Goal: Transaction & Acquisition: Purchase product/service

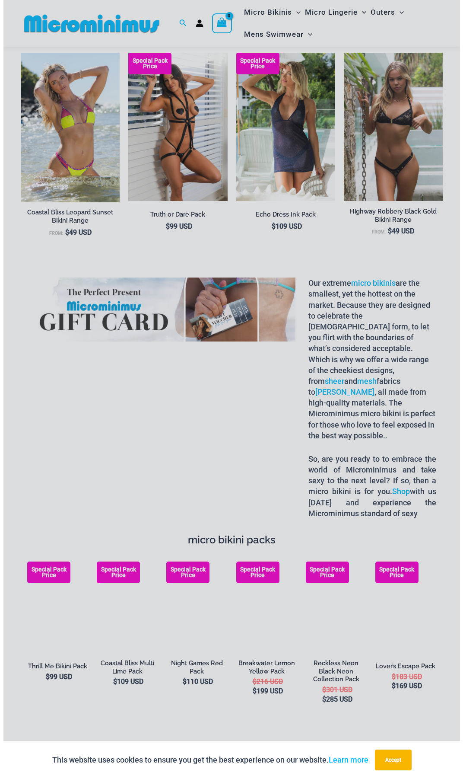
scroll to position [822, 0]
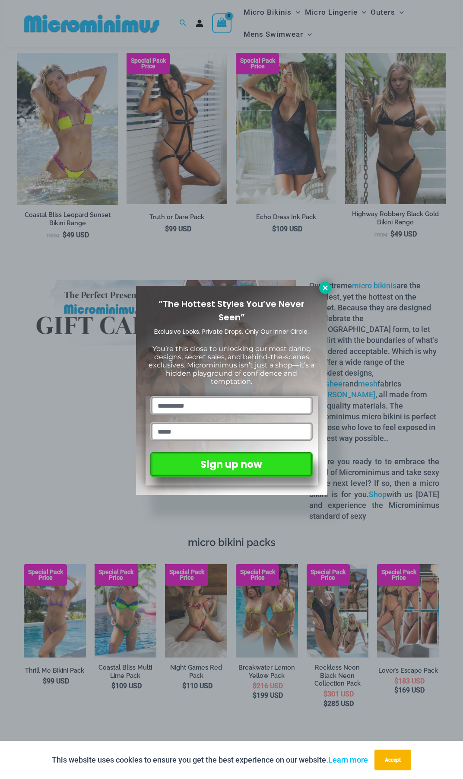
click at [326, 292] on button at bounding box center [325, 288] width 12 height 12
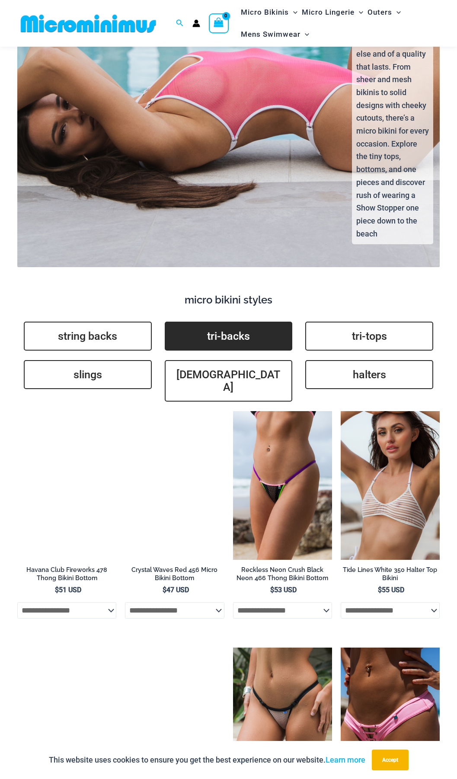
scroll to position [1684, 0]
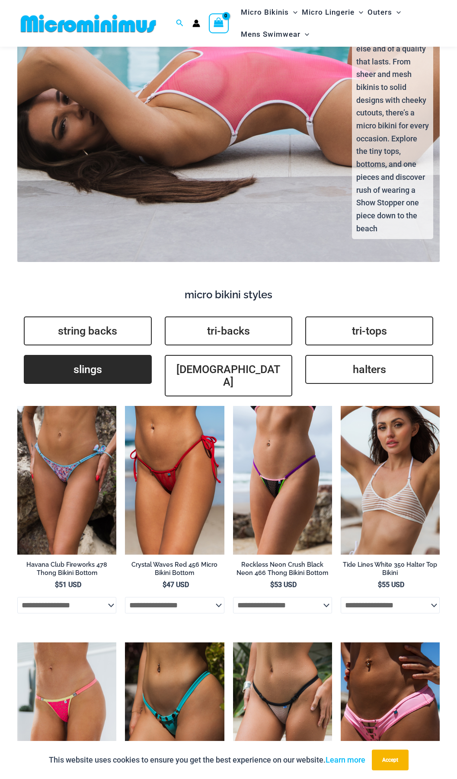
click at [88, 355] on link "slings" at bounding box center [88, 369] width 128 height 29
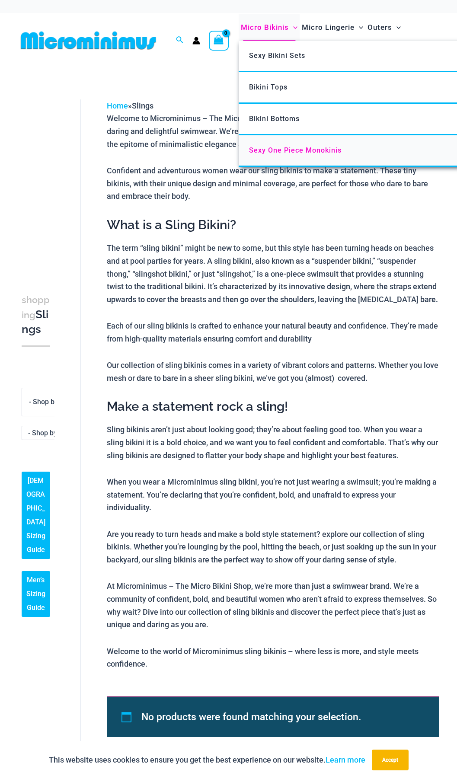
click at [281, 146] on span "Sexy One Piece Monokinis" at bounding box center [295, 150] width 92 height 8
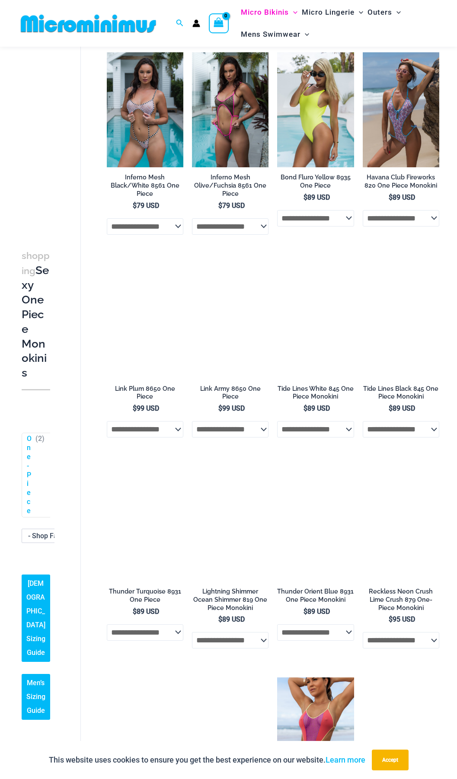
scroll to position [641, 0]
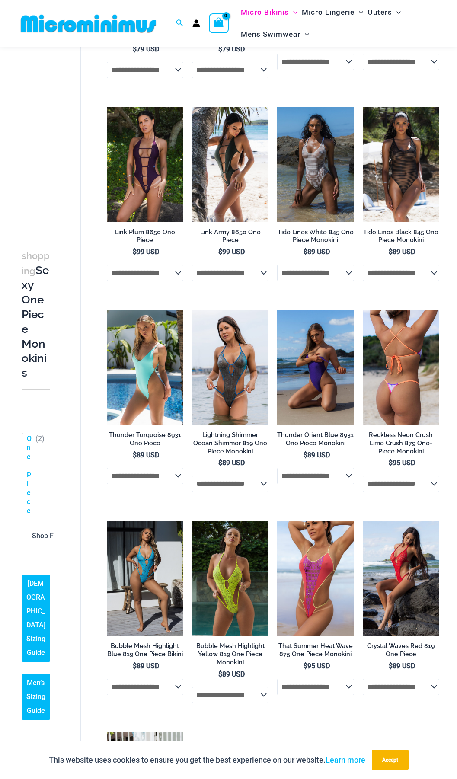
click at [388, 431] on h2 "Reckless Neon Crush Lime Crush 879 One-Piece Monokini" at bounding box center [401, 443] width 76 height 24
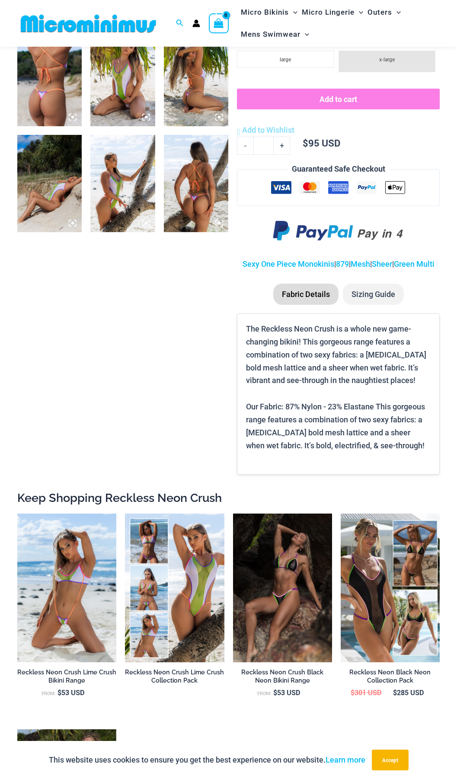
scroll to position [467, 0]
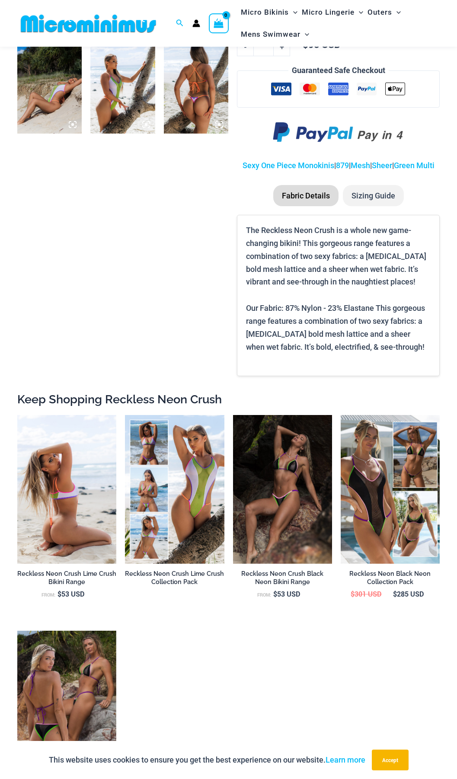
click at [78, 585] on h2 "Reckless Neon Crush Lime Crush Bikini Range" at bounding box center [66, 577] width 99 height 16
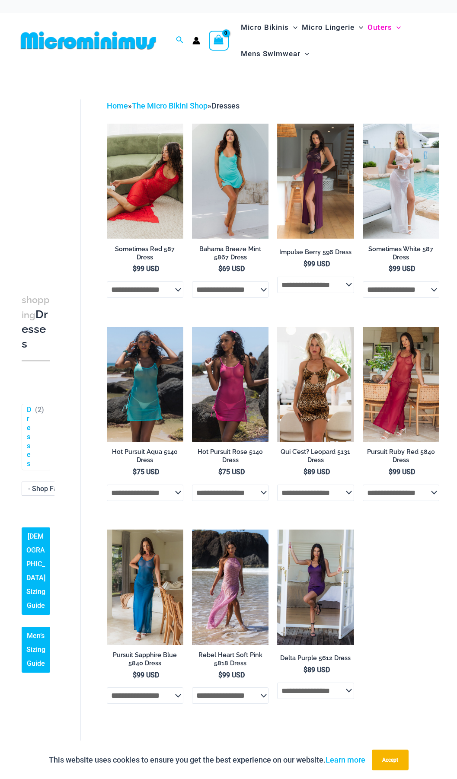
click at [73, 47] on img at bounding box center [88, 40] width 142 height 19
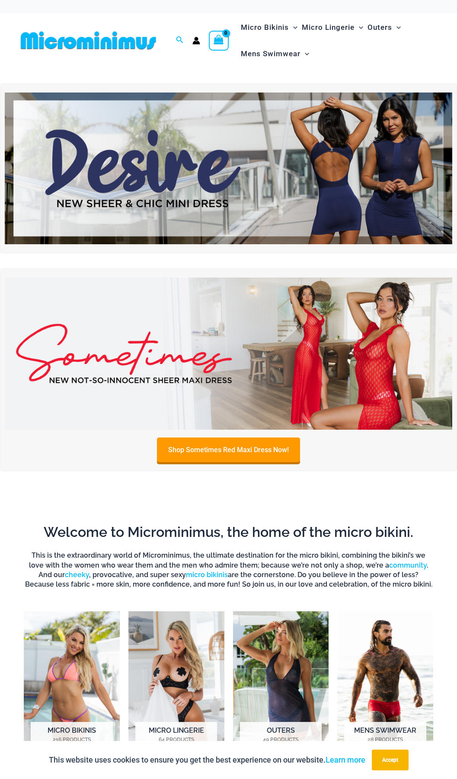
click at [249, 179] on img at bounding box center [228, 168] width 447 height 152
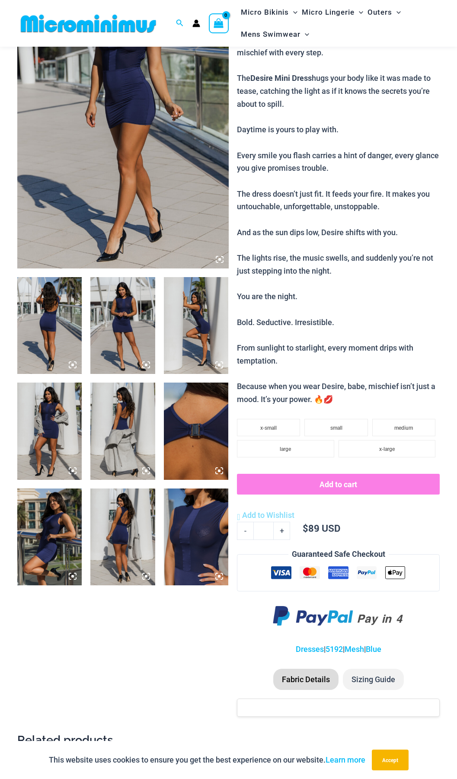
scroll to position [121, 0]
click at [196, 517] on img at bounding box center [196, 536] width 64 height 97
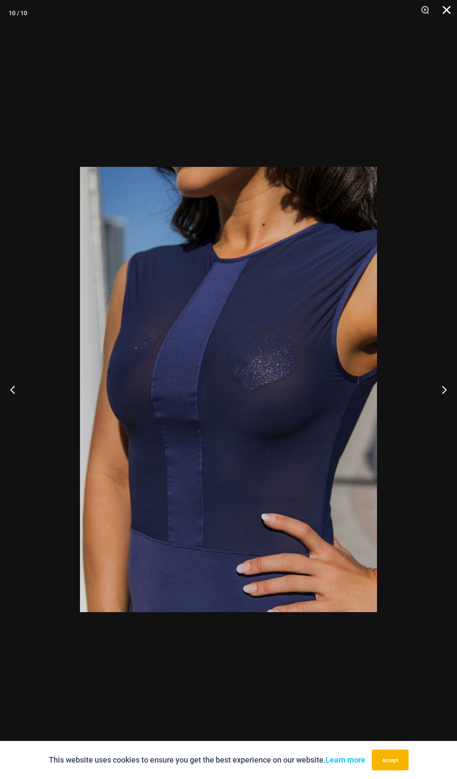
click at [446, 12] on button "Close" at bounding box center [443, 13] width 22 height 26
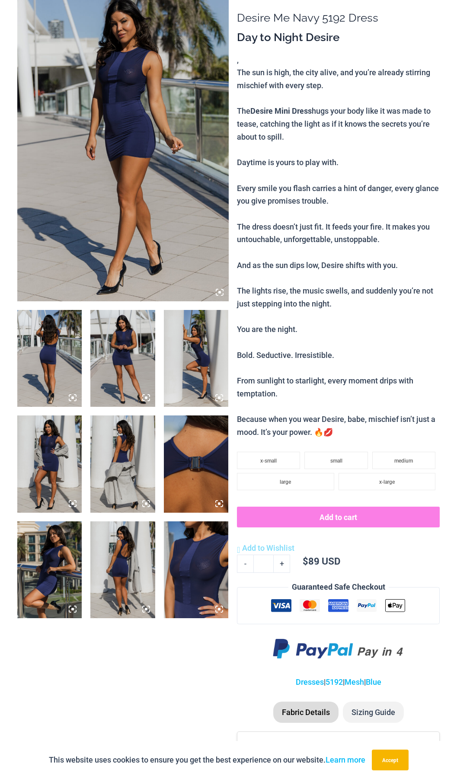
scroll to position [0, 0]
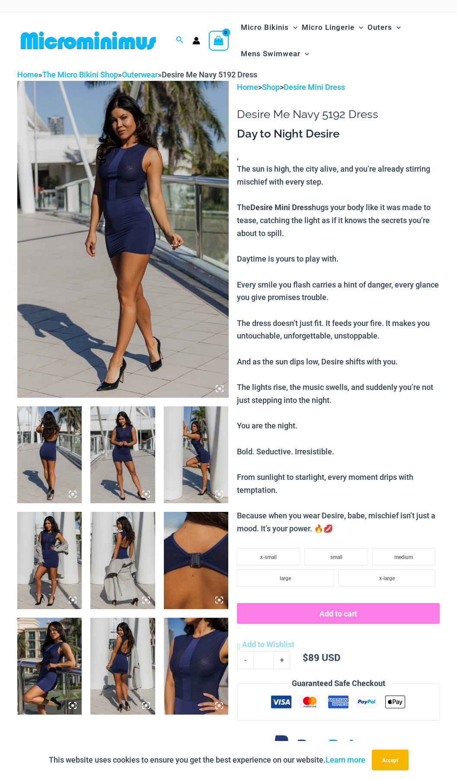
click at [49, 436] on img at bounding box center [49, 454] width 64 height 97
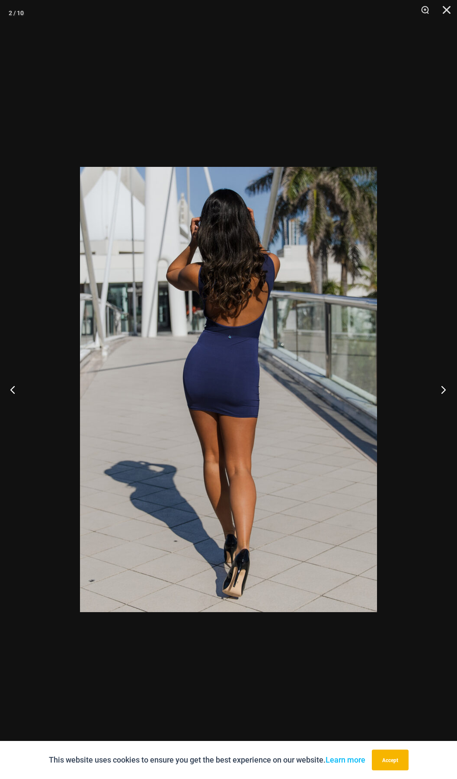
click at [444, 385] on button "Next" at bounding box center [440, 389] width 32 height 43
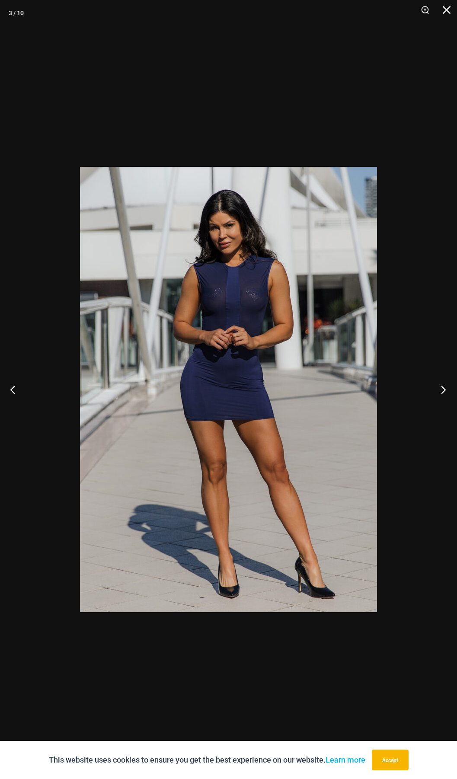
click at [445, 384] on button "Next" at bounding box center [440, 389] width 32 height 43
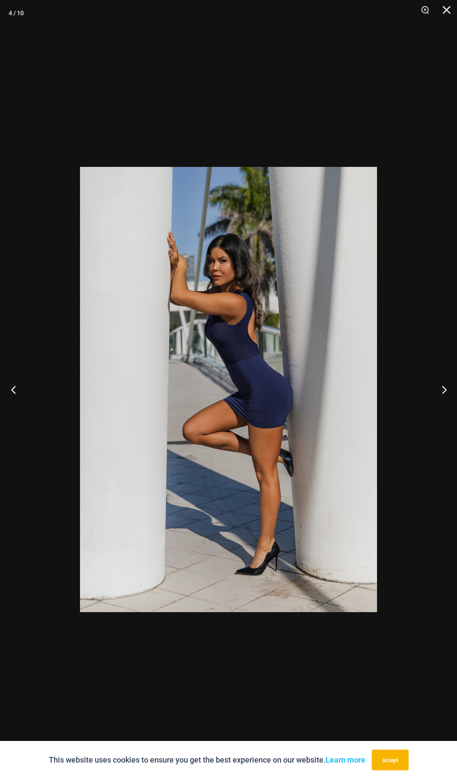
click at [12, 385] on button "Previous" at bounding box center [16, 389] width 32 height 43
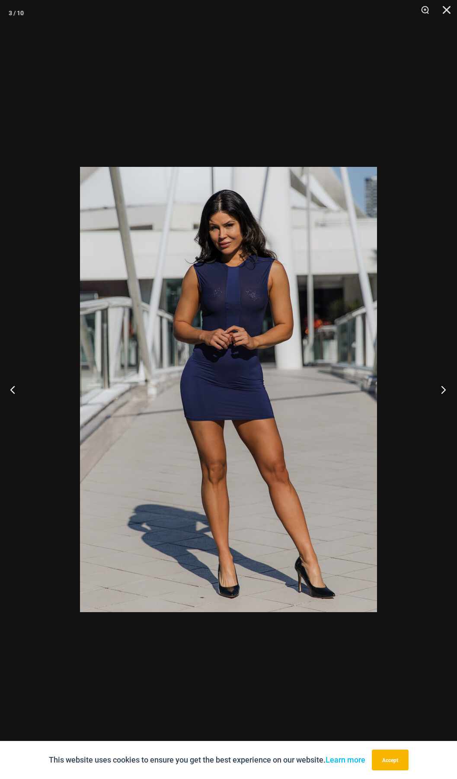
click at [437, 382] on button "Next" at bounding box center [440, 389] width 32 height 43
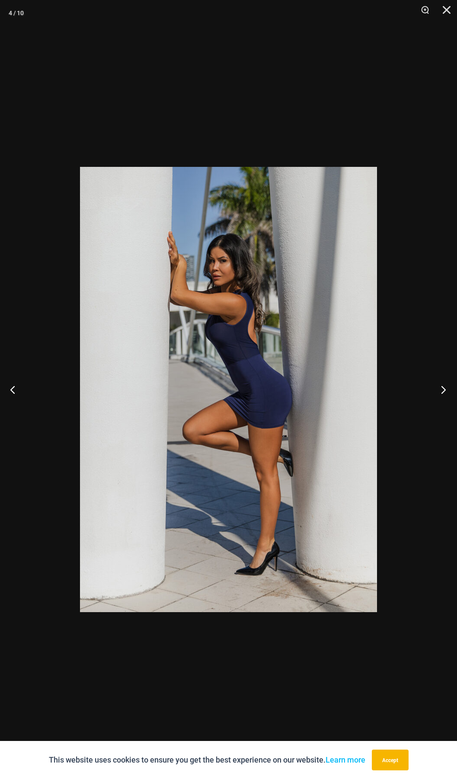
click at [440, 382] on button "Next" at bounding box center [440, 389] width 32 height 43
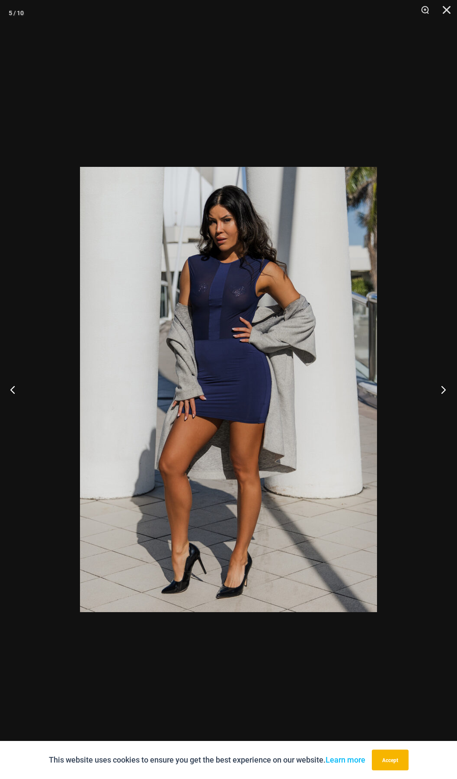
click at [440, 382] on button "Next" at bounding box center [440, 389] width 32 height 43
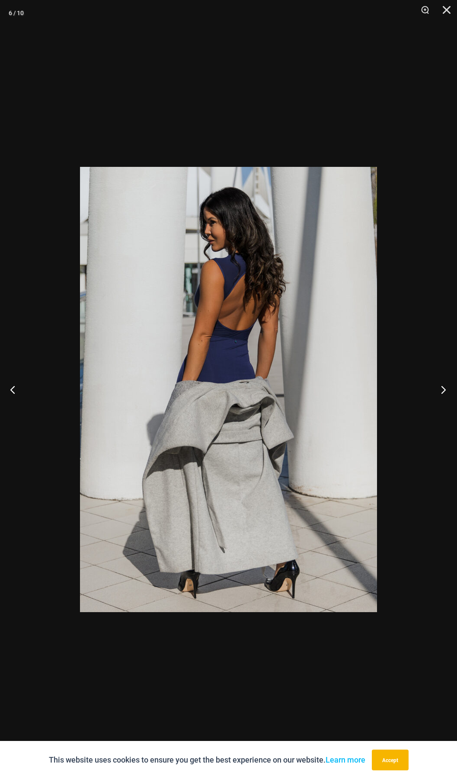
click at [440, 382] on button "Next" at bounding box center [440, 389] width 32 height 43
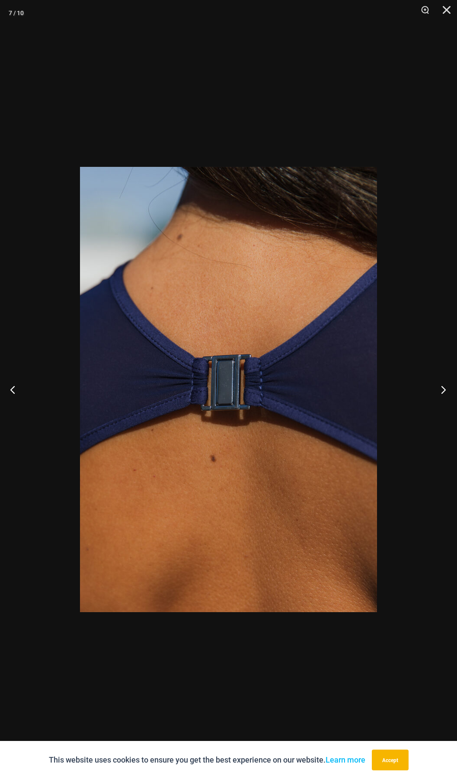
click at [441, 382] on button "Next" at bounding box center [440, 389] width 32 height 43
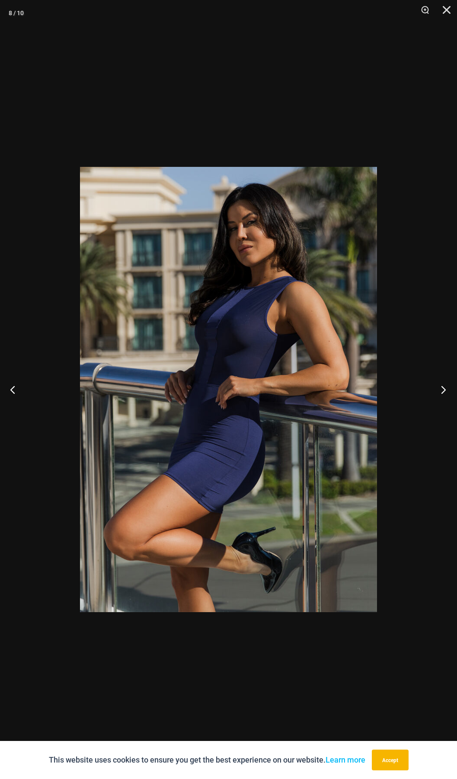
click at [446, 385] on button "Next" at bounding box center [440, 389] width 32 height 43
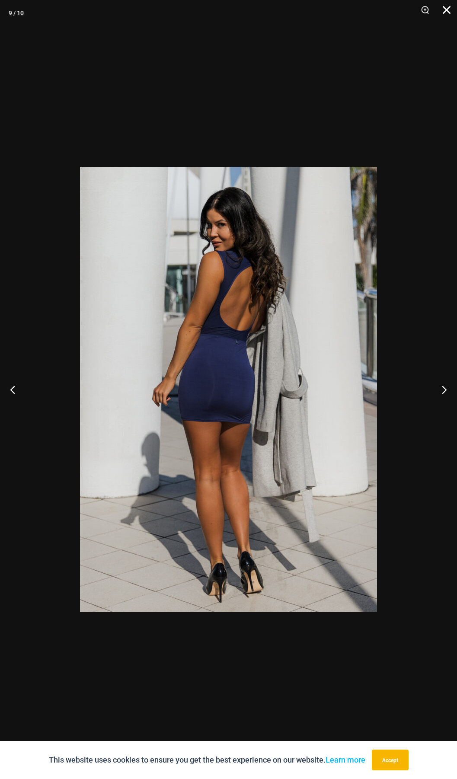
click at [453, 10] on button "Close" at bounding box center [443, 13] width 22 height 26
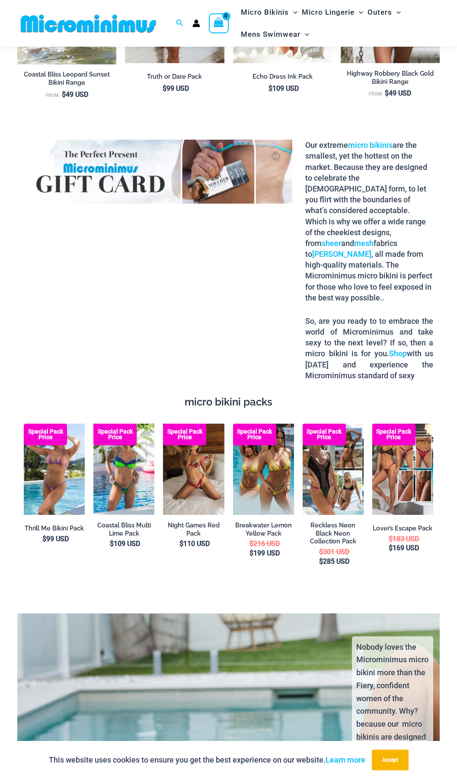
scroll to position [949, 0]
